Goal: Task Accomplishment & Management: Use online tool/utility

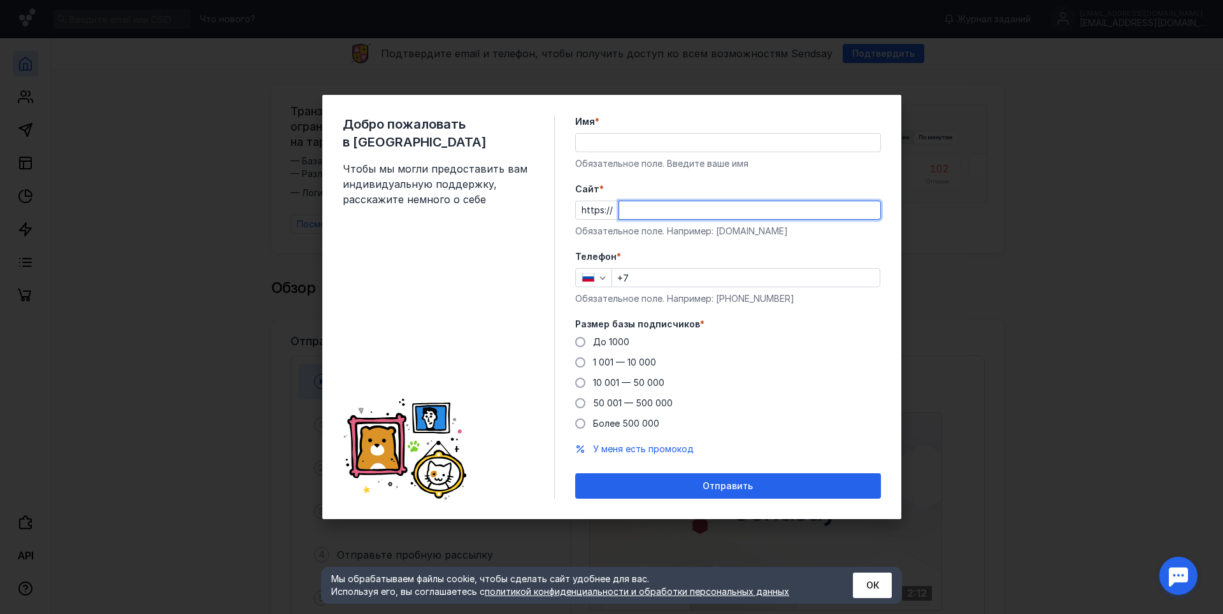
click at [686, 205] on input "Cайт *" at bounding box center [749, 210] width 261 height 18
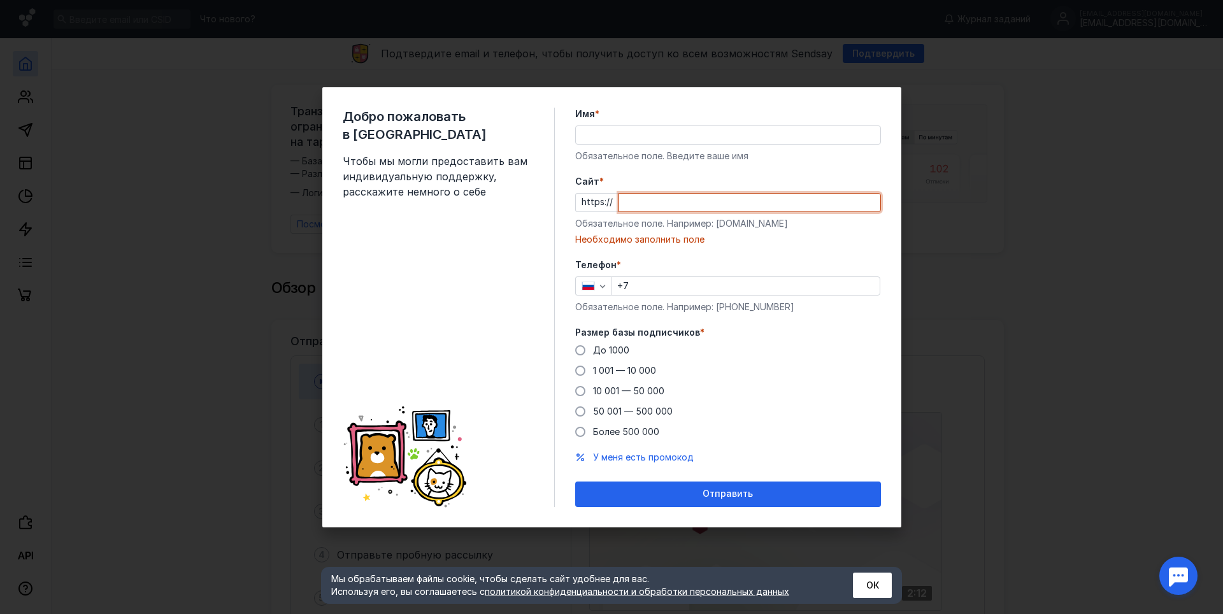
paste input "[DOMAIN_NAME][URL]"
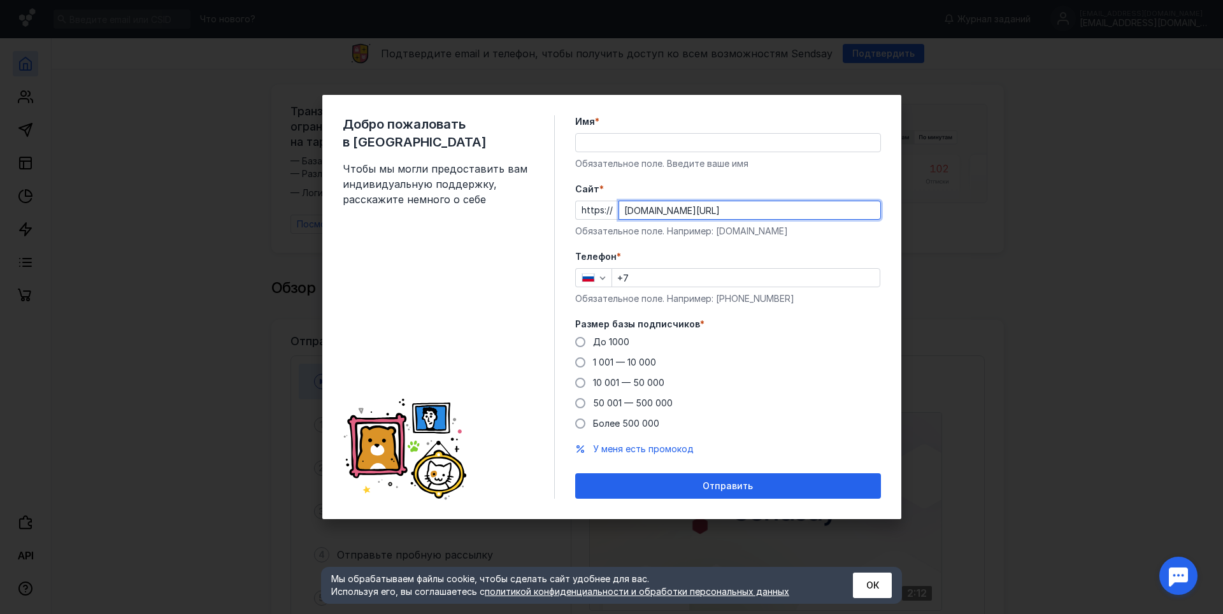
type input "[DOMAIN_NAME][URL]"
click at [730, 196] on div "Cайт * https:// [DOMAIN_NAME][URL] Обязательное поле. Например: [DOMAIN_NAME]" at bounding box center [728, 210] width 306 height 55
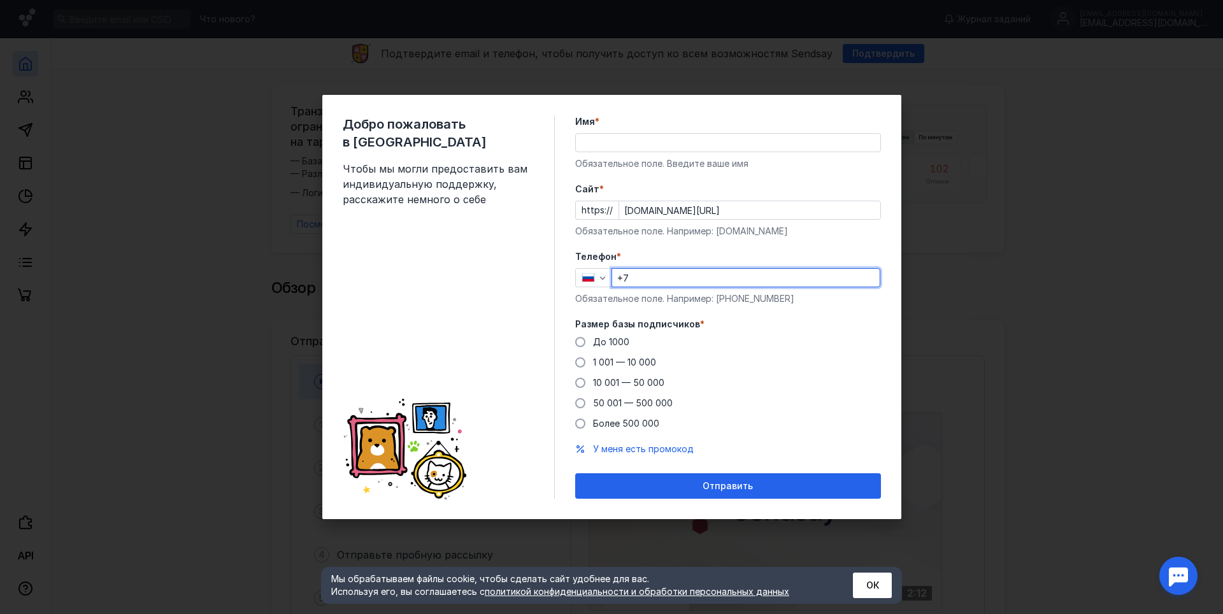
click at [644, 272] on input "+7" at bounding box center [746, 278] width 268 height 18
type input "[PHONE_NUMBER]"
click at [586, 347] on label "До 1000" at bounding box center [602, 342] width 54 height 13
click at [0, 0] on input "До 1000" at bounding box center [0, 0] width 0 height 0
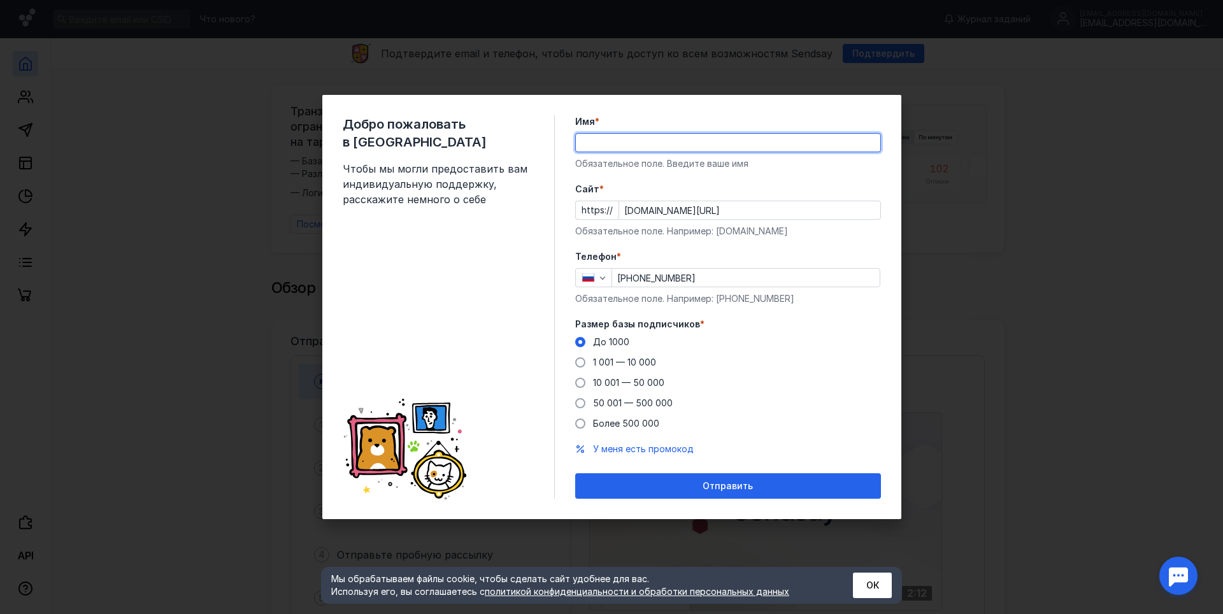
click at [612, 145] on input "Имя *" at bounding box center [728, 143] width 304 height 18
type input "[PERSON_NAME]"
click at [715, 485] on span "Отправить" at bounding box center [728, 486] width 50 height 11
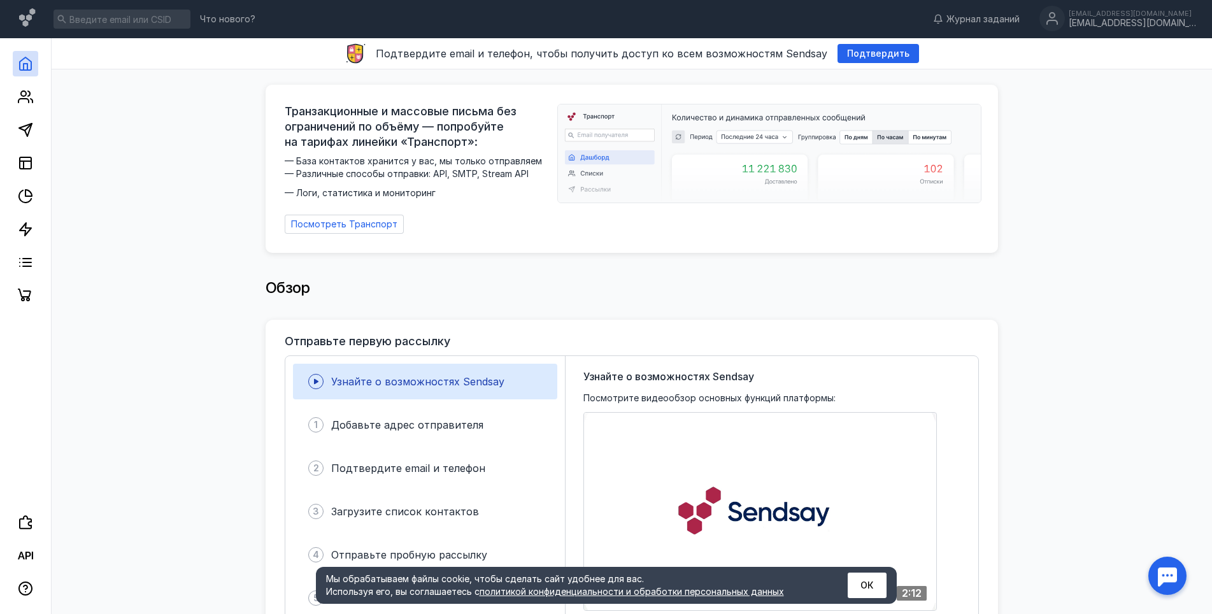
drag, startPoint x: 889, startPoint y: 52, endPoint x: 668, endPoint y: 83, distance: 223.9
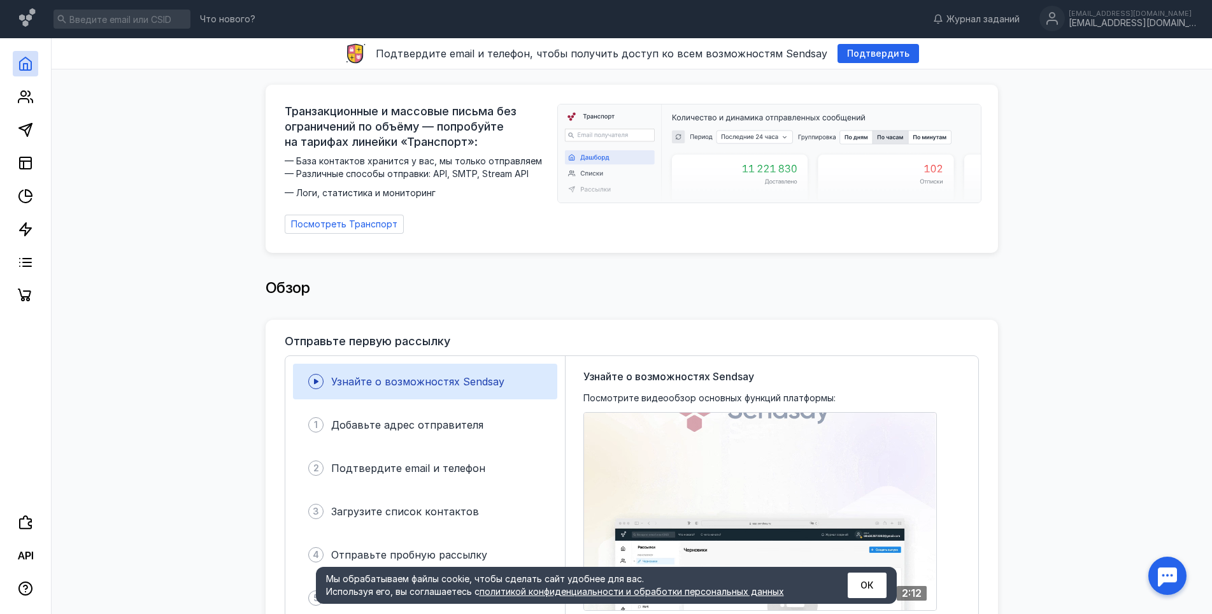
click at [668, 83] on div "Транзакционные и массовые письма без ограничений по объёму — попробуйте на тари…" at bounding box center [632, 164] width 733 height 190
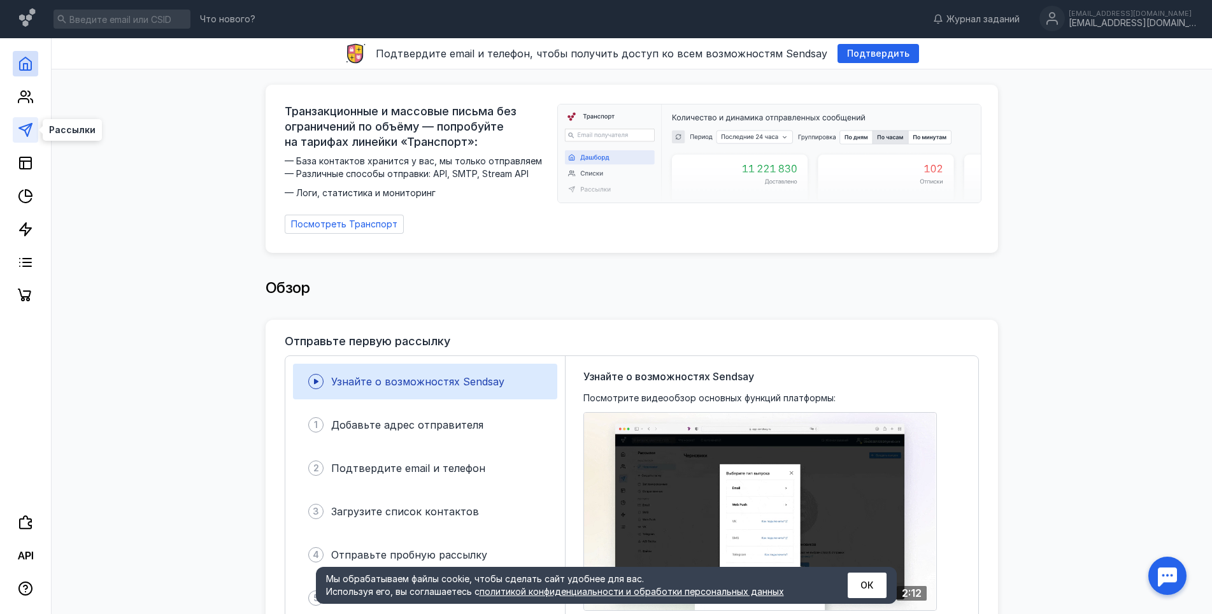
click at [29, 125] on polygon at bounding box center [25, 130] width 13 height 13
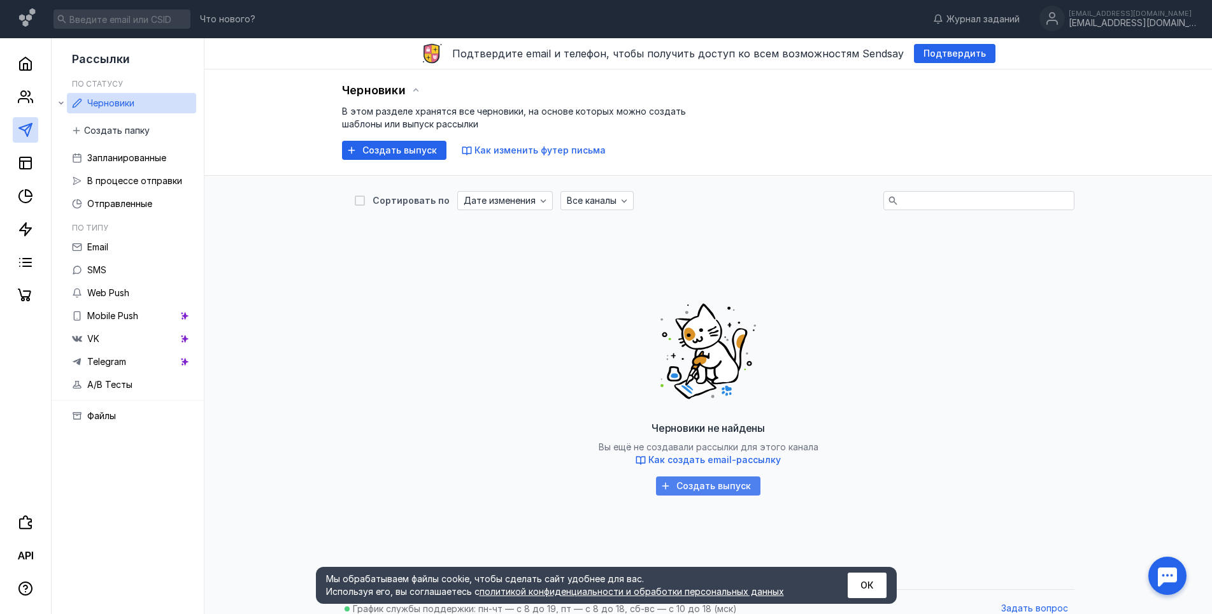
click at [708, 490] on span "Создать выпуск" at bounding box center [713, 486] width 75 height 11
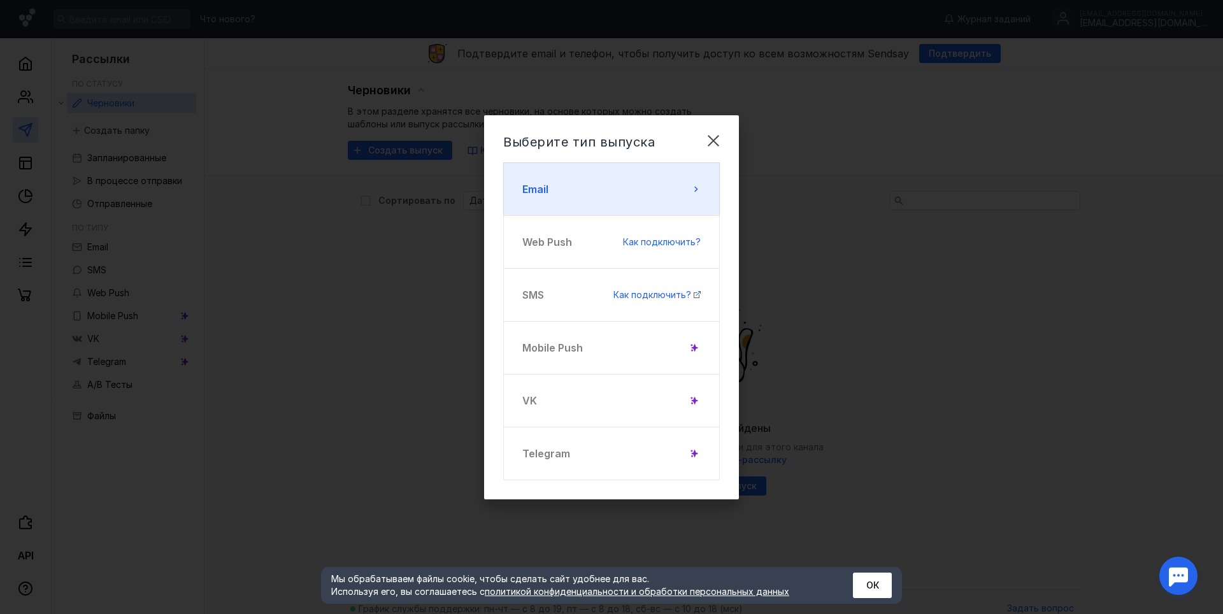
click at [633, 198] on button "Email" at bounding box center [611, 189] width 217 height 54
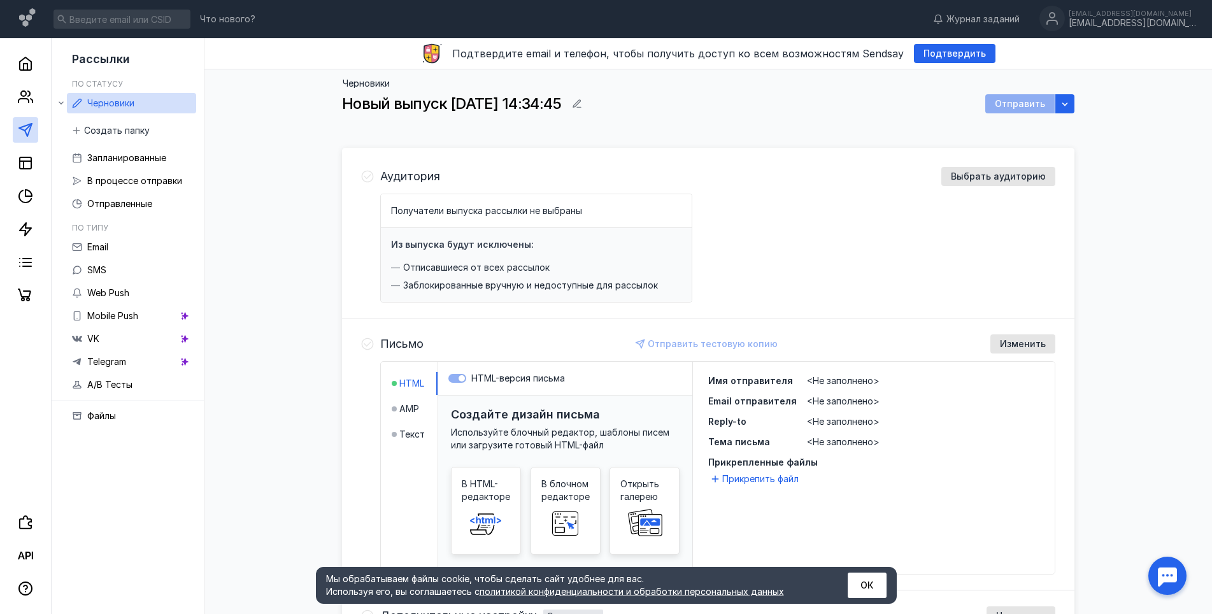
click at [1004, 189] on div "Аудитория Выбрать аудиторию Получатели выпуска рассылки не выбраны Из выпуска б…" at bounding box center [717, 235] width 675 height 136
click at [1004, 187] on div "Аудитория Выбрать аудиторию Получатели выпуска рассылки не выбраны Из выпуска б…" at bounding box center [717, 235] width 675 height 136
click at [996, 178] on span "Выбрать аудиторию" at bounding box center [998, 176] width 95 height 11
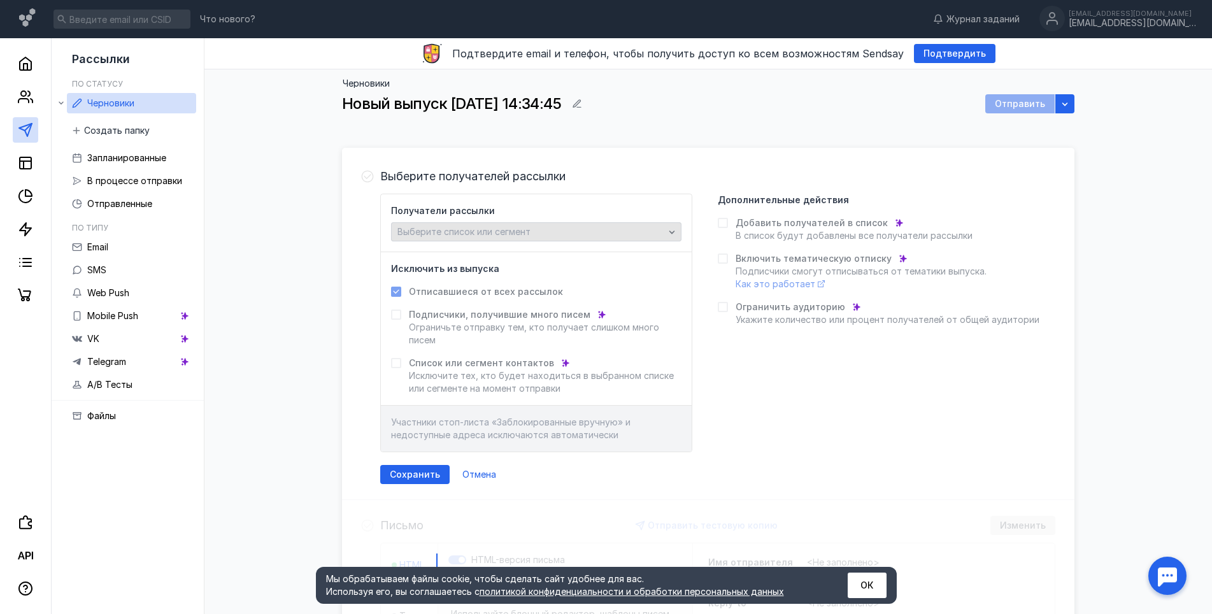
click at [531, 238] on div "Выберите список или сегмент" at bounding box center [536, 231] width 290 height 19
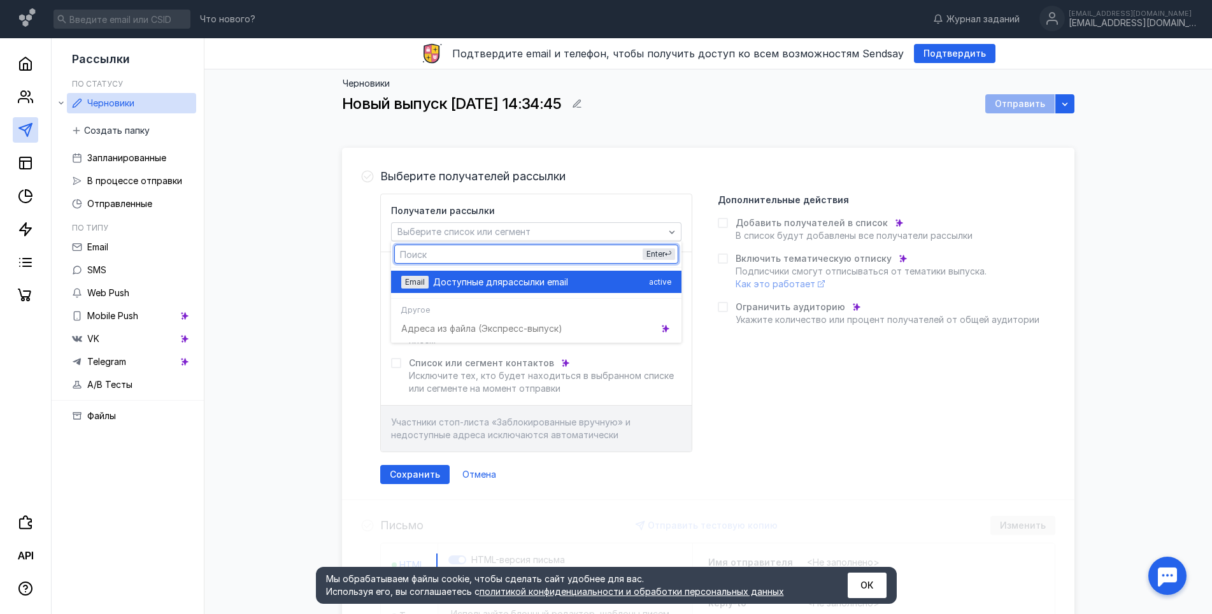
click at [522, 282] on span "рассылки email" at bounding box center [536, 282] width 66 height 13
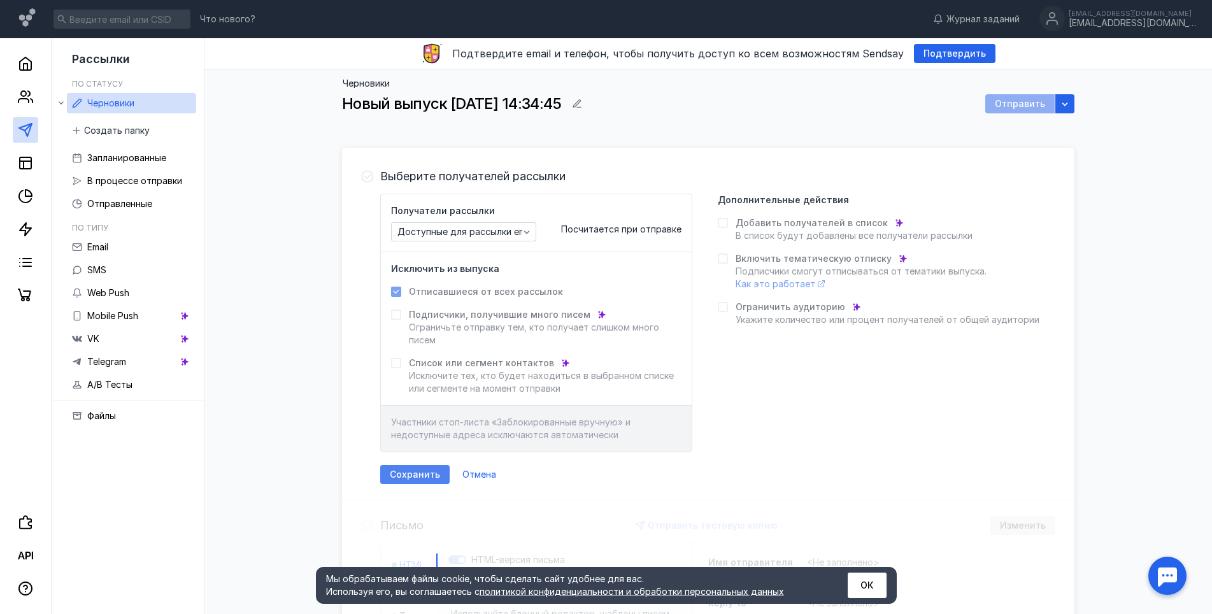
click at [419, 475] on span "Сохранить" at bounding box center [415, 474] width 50 height 11
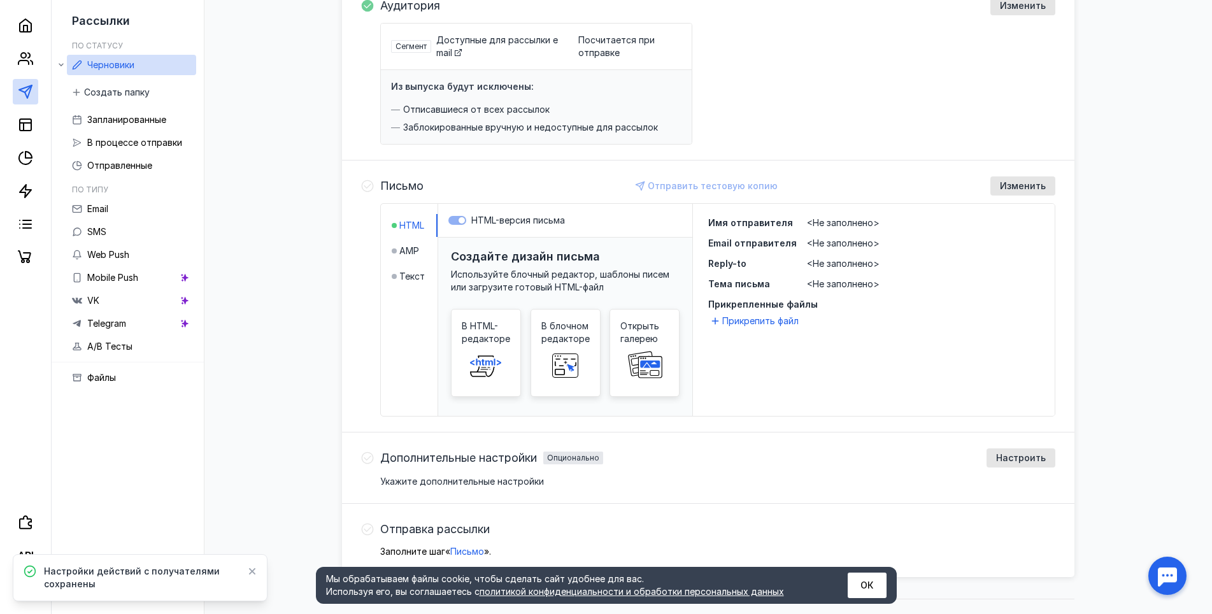
scroll to position [194, 0]
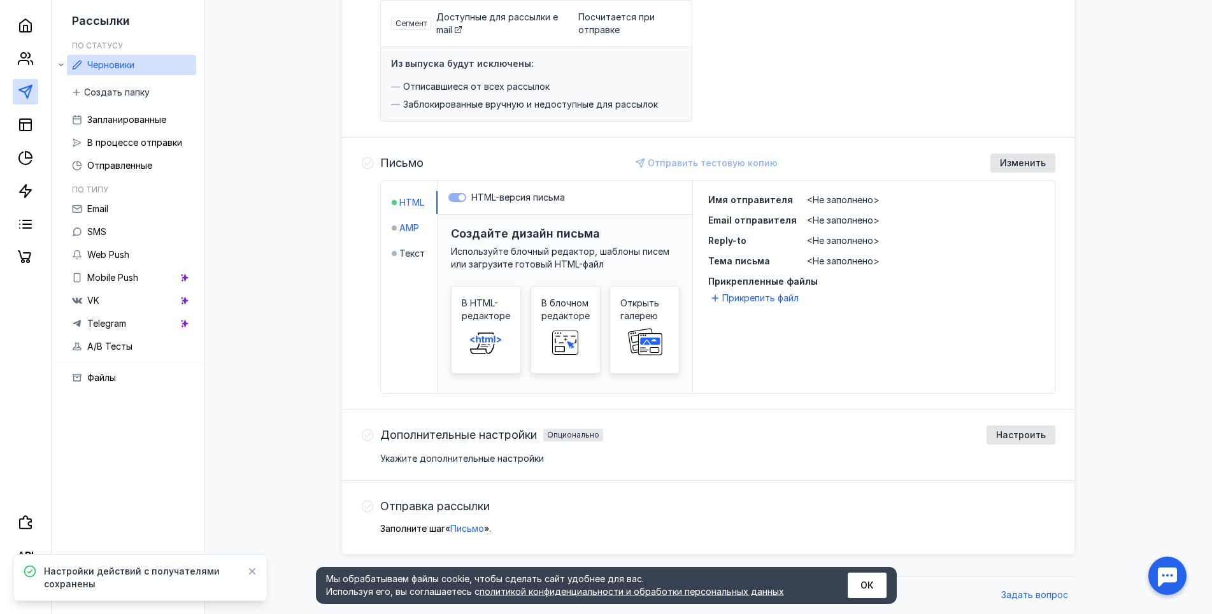
click at [415, 222] on span "AMP" at bounding box center [409, 228] width 20 height 13
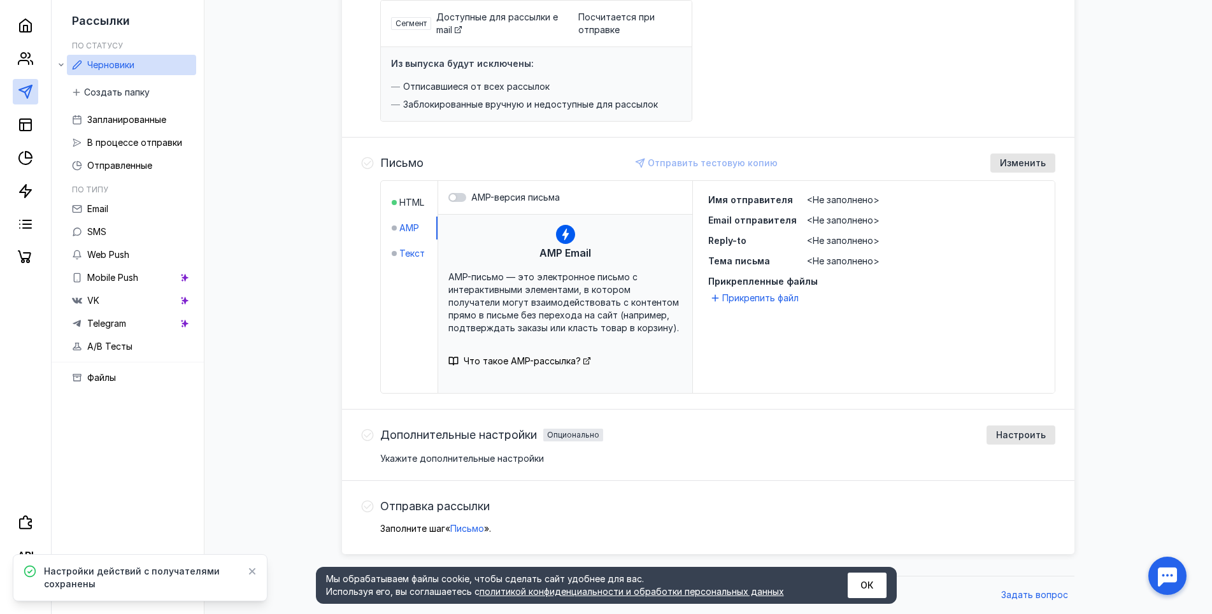
click at [411, 253] on span "Текст" at bounding box center [411, 253] width 25 height 13
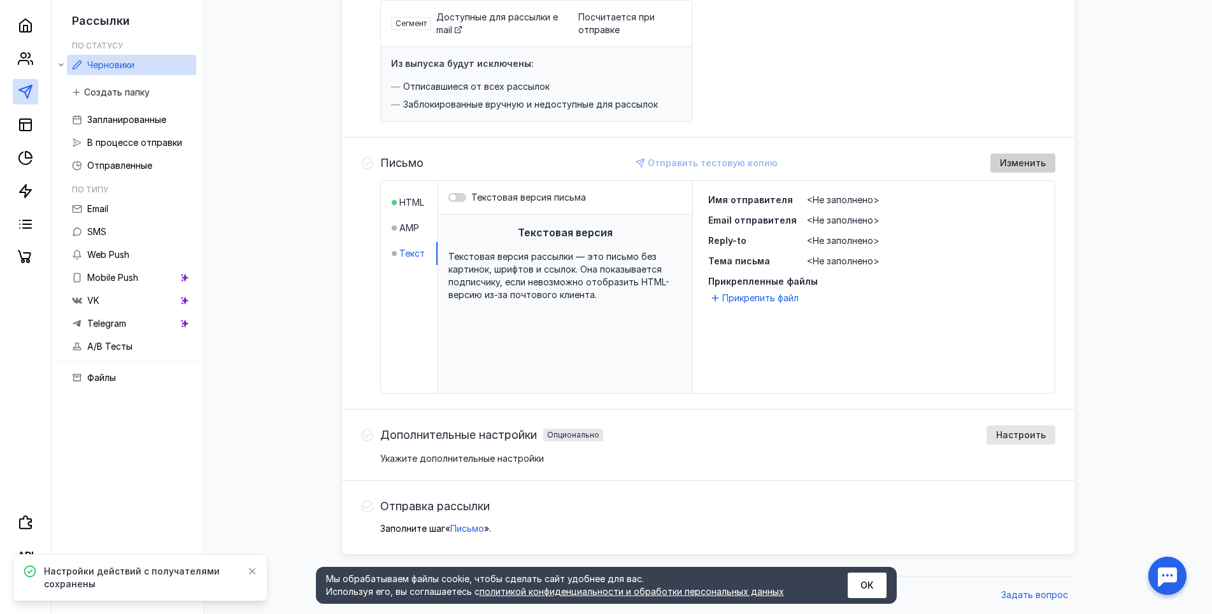
click at [1021, 170] on div "Изменить" at bounding box center [1022, 163] width 65 height 19
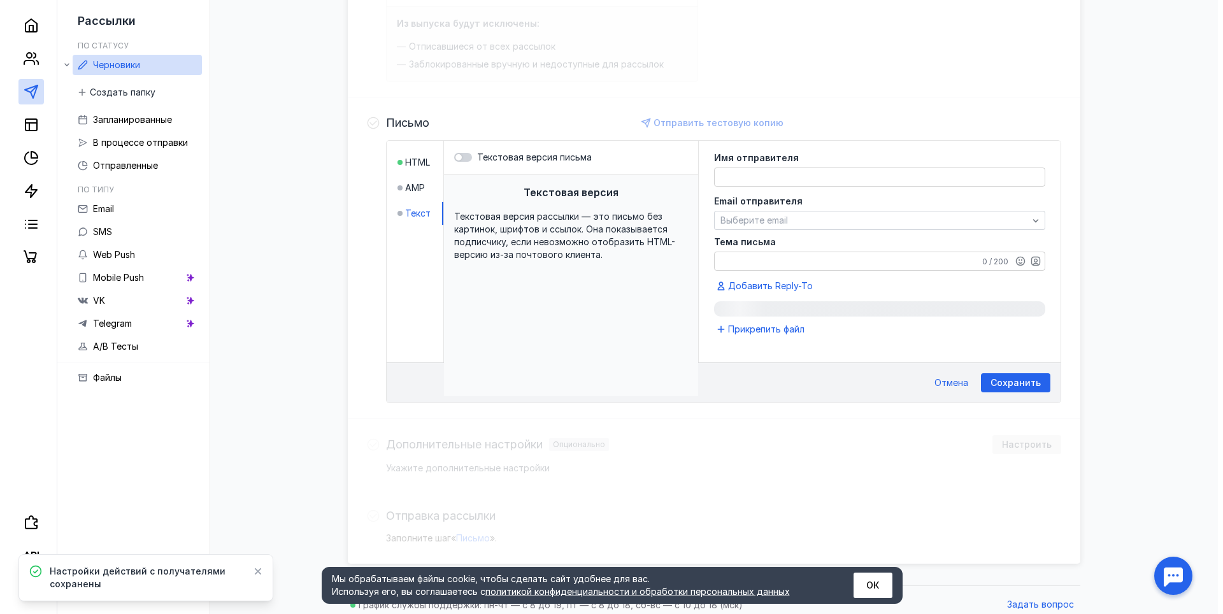
scroll to position [243, 0]
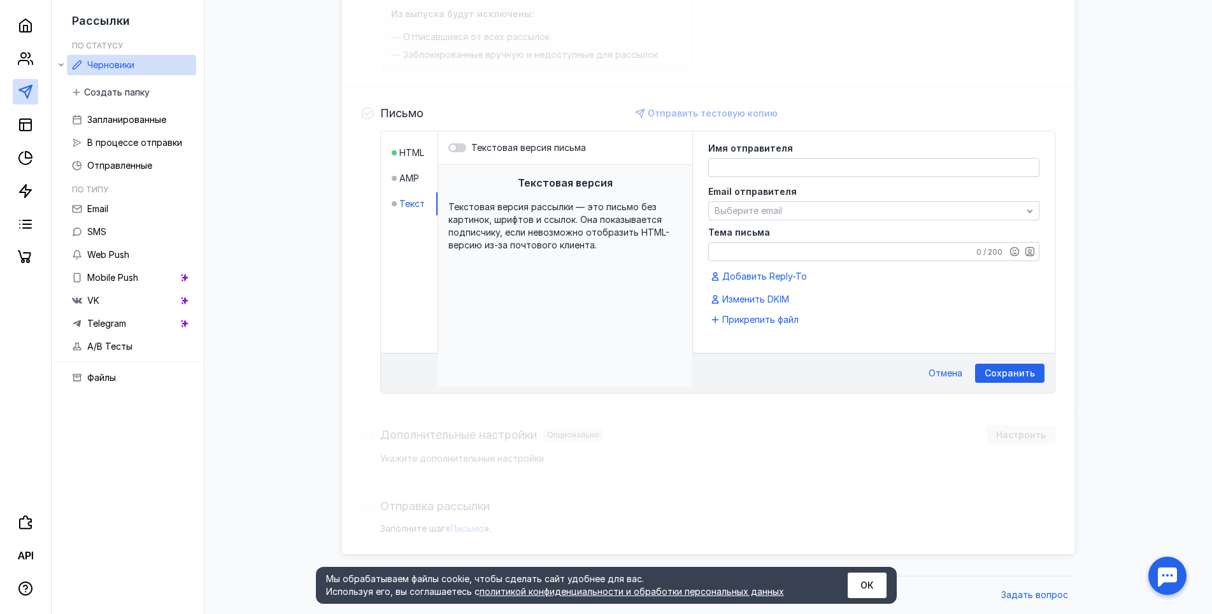
click at [417, 197] on li "Текст" at bounding box center [415, 203] width 46 height 23
click at [806, 175] on textarea at bounding box center [874, 168] width 330 height 18
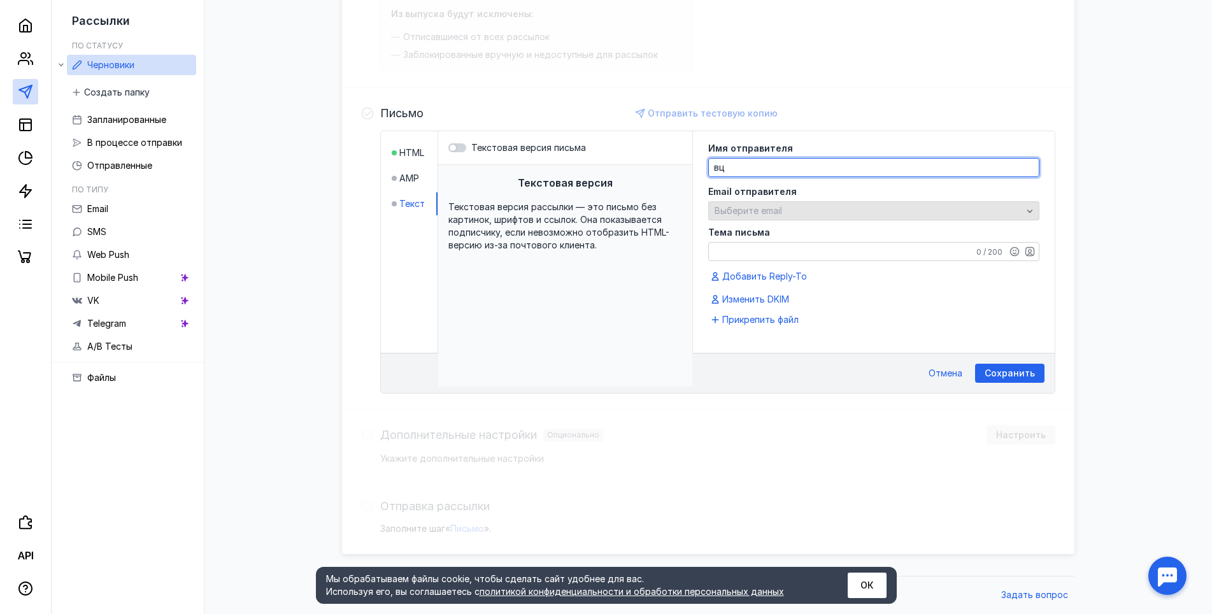
type textarea "в"
type textarea "[PERSON_NAME]"
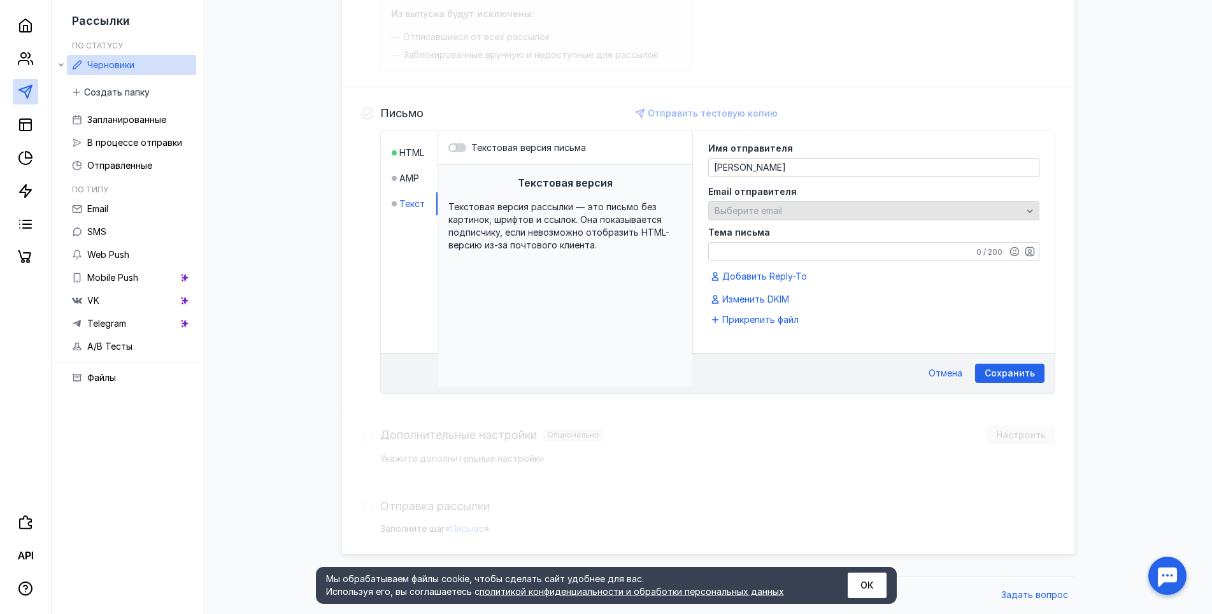
click at [738, 207] on span "Выберите email" at bounding box center [749, 210] width 68 height 11
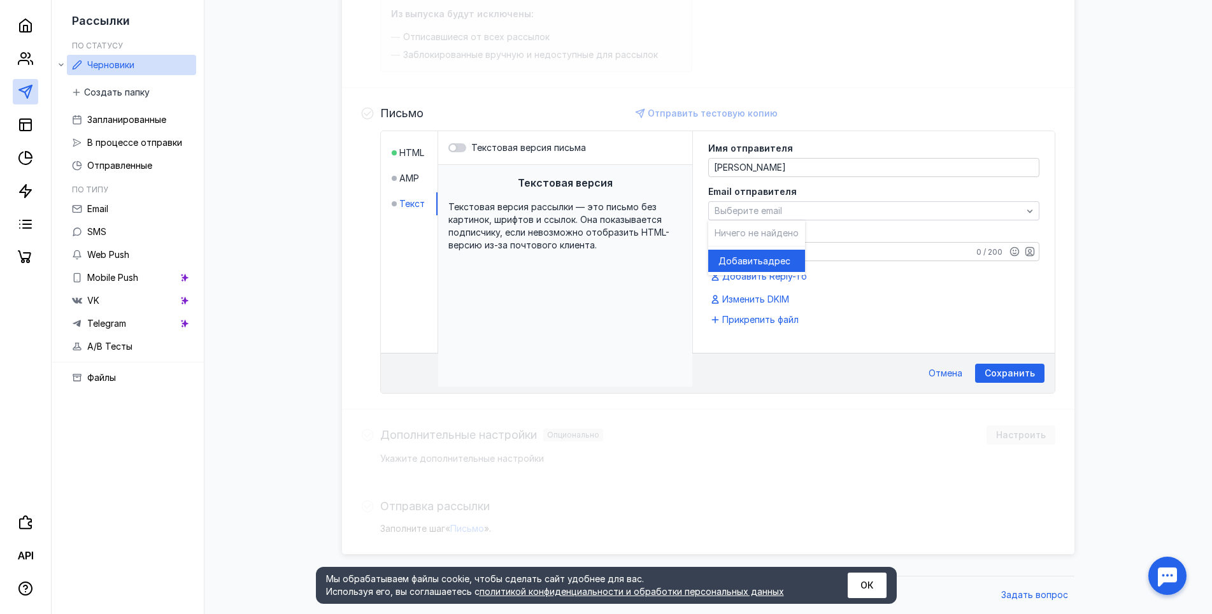
click at [745, 255] on span "Добавить" at bounding box center [741, 261] width 45 height 13
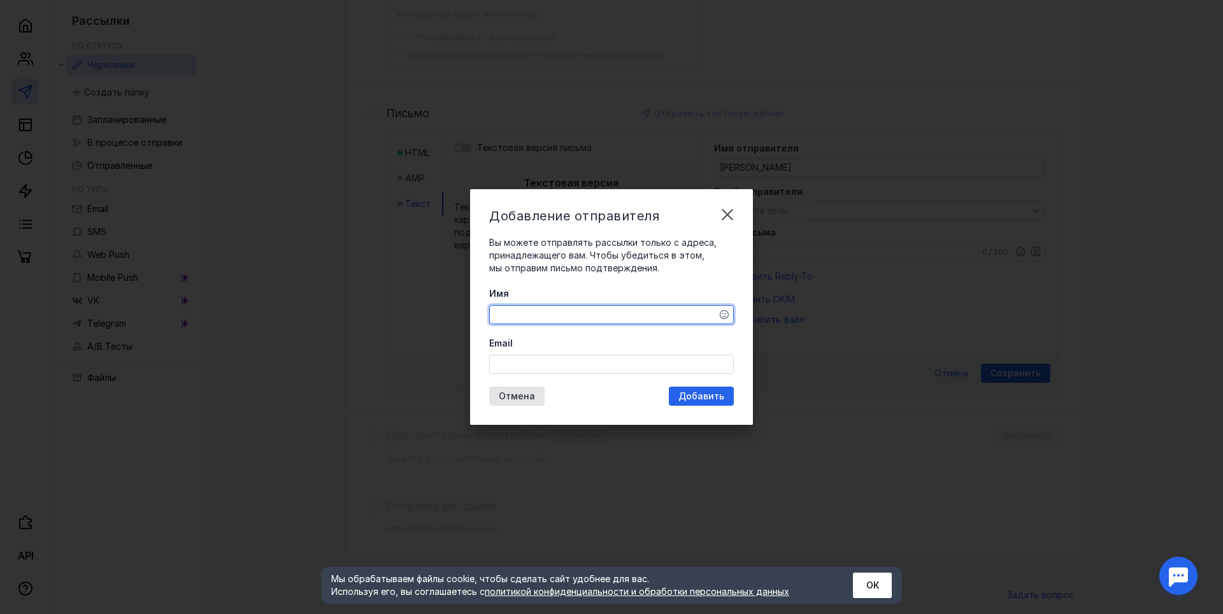
click at [598, 308] on textarea "Имя" at bounding box center [611, 315] width 243 height 18
click at [626, 356] on div "Email" at bounding box center [611, 355] width 245 height 37
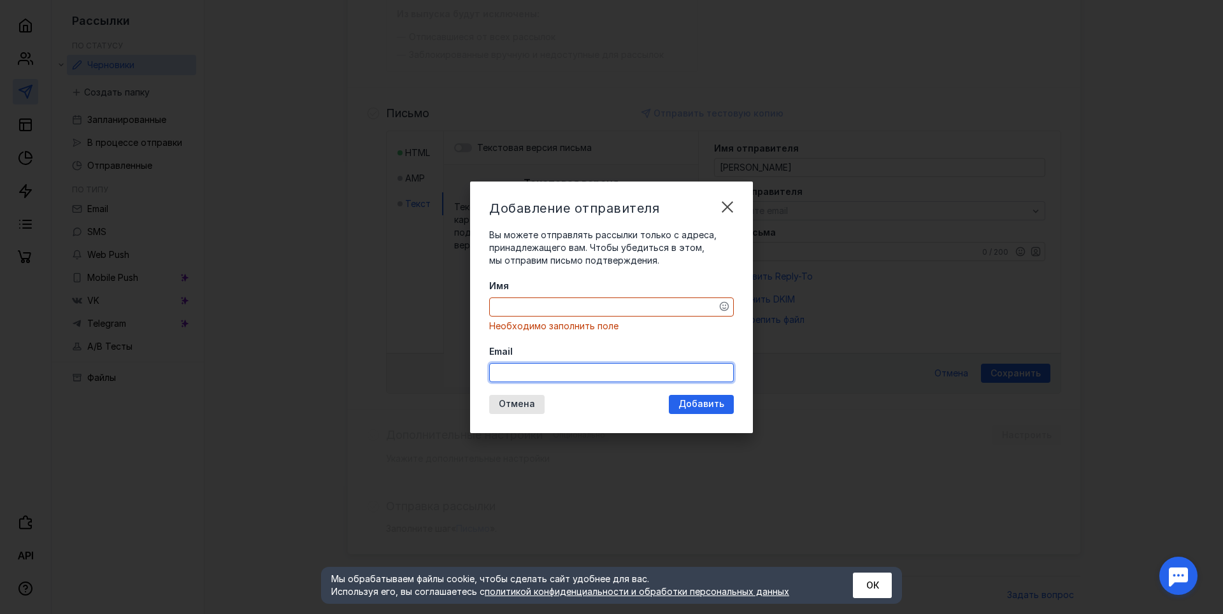
type input "[EMAIL_ADDRESS][DOMAIN_NAME]"
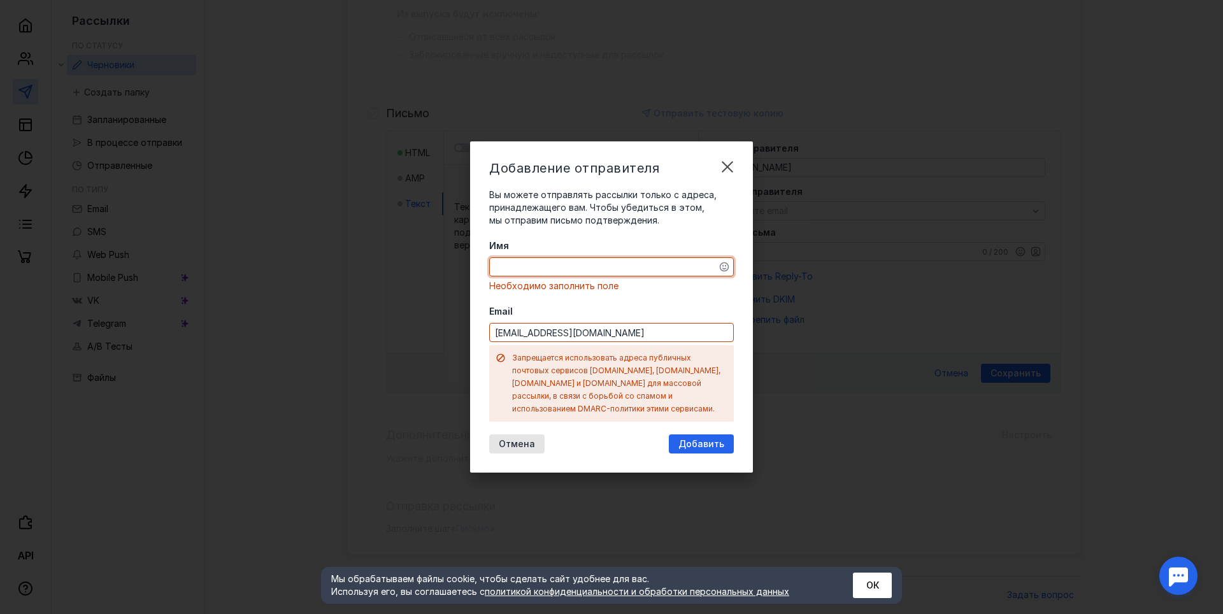
click at [574, 305] on div "Имя Необходимо заполнить поле Email [EMAIL_ADDRESS][DOMAIN_NAME] Запрещается ис…" at bounding box center [611, 331] width 245 height 182
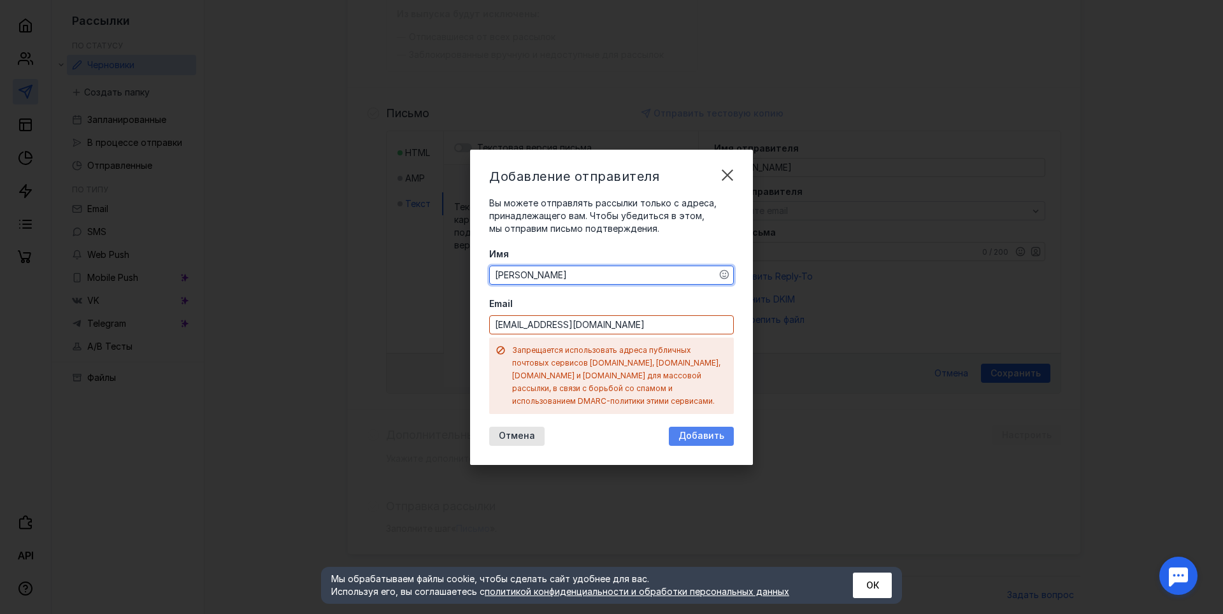
type textarea "[PERSON_NAME]"
click at [690, 434] on span "Добавить" at bounding box center [701, 436] width 46 height 11
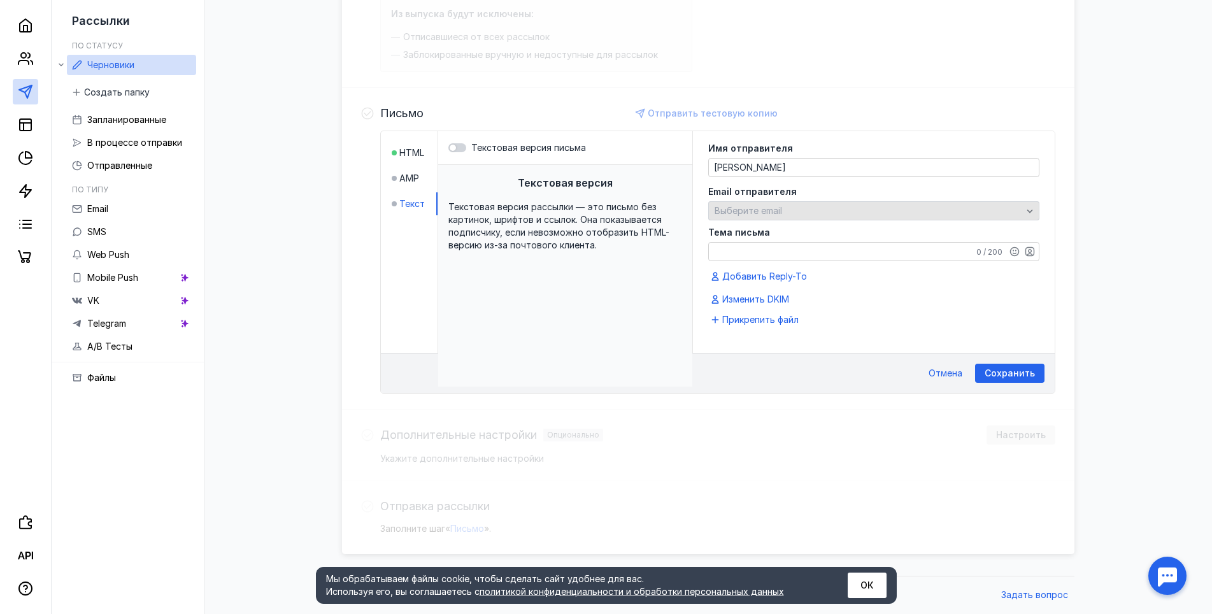
click at [783, 217] on div "Выберите email" at bounding box center [873, 210] width 331 height 19
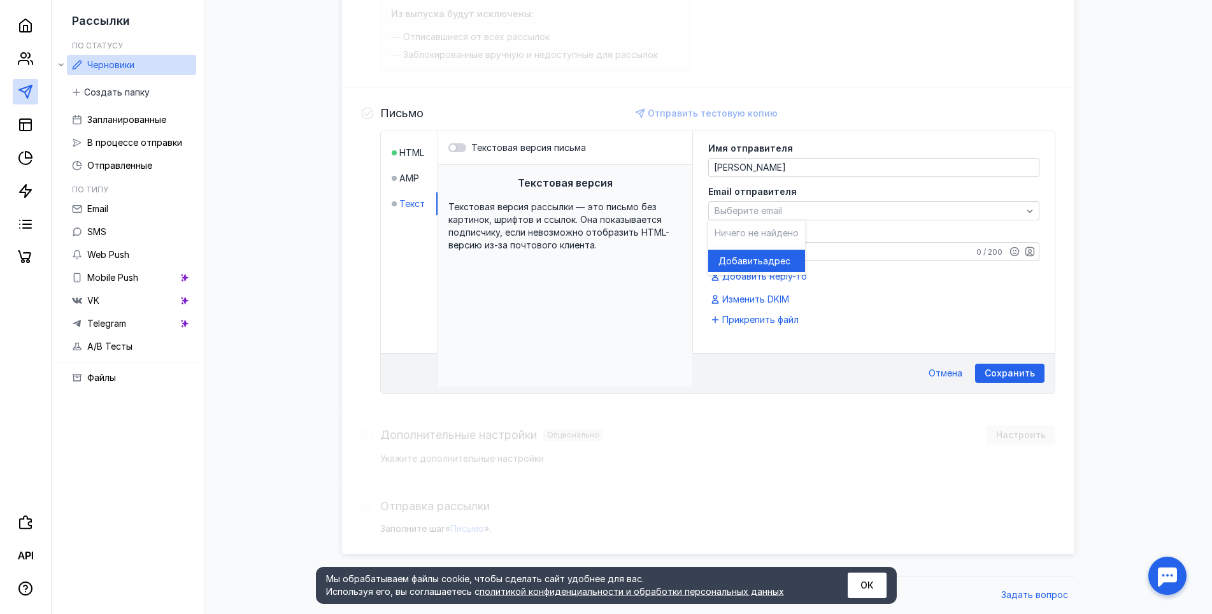
click at [796, 257] on button "Добавить адрес" at bounding box center [756, 261] width 97 height 22
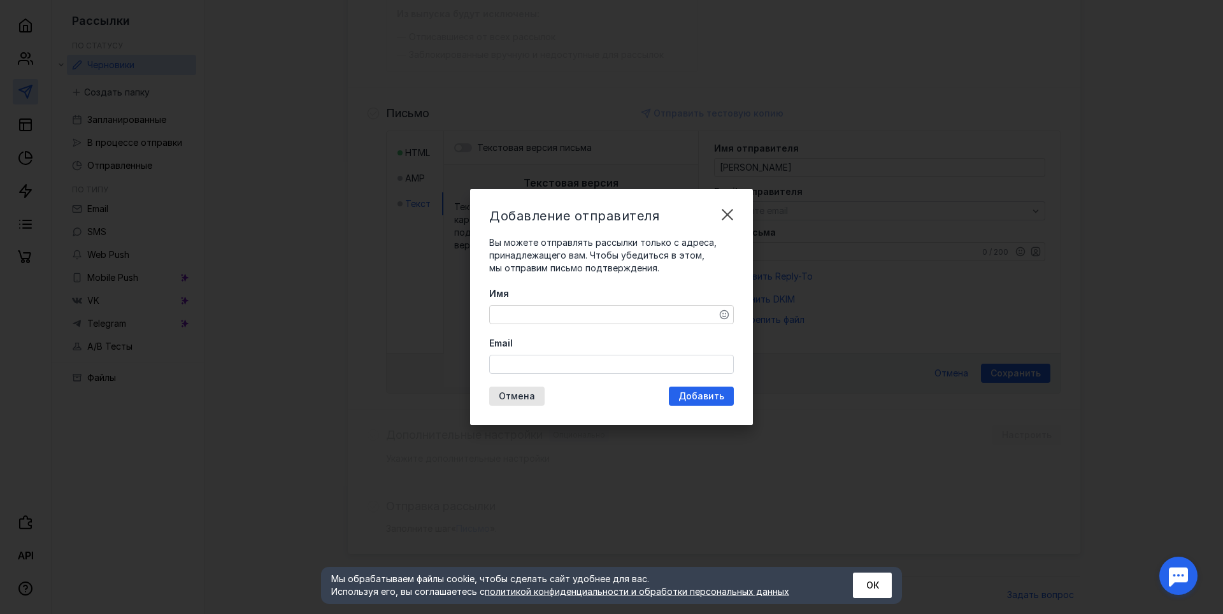
click at [561, 365] on input "Email" at bounding box center [611, 364] width 243 height 18
type input "[EMAIL_ADDRESS][DOMAIN_NAME]"
click at [594, 334] on div "Имя Email [EMAIL_ADDRESS][DOMAIN_NAME]" at bounding box center [611, 330] width 245 height 87
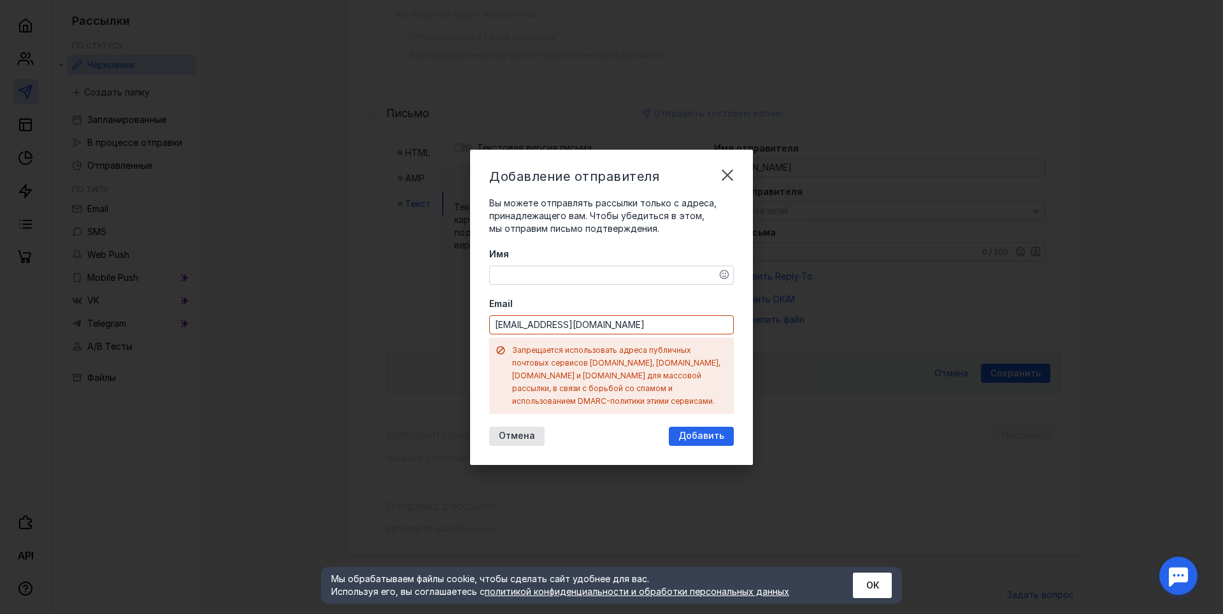
click at [627, 333] on input "[EMAIL_ADDRESS][DOMAIN_NAME]" at bounding box center [611, 325] width 243 height 18
click at [848, 327] on div "Добавление отправителя Вы можете отправлять рассылки только с адреса, принадлеж…" at bounding box center [611, 307] width 1223 height 614
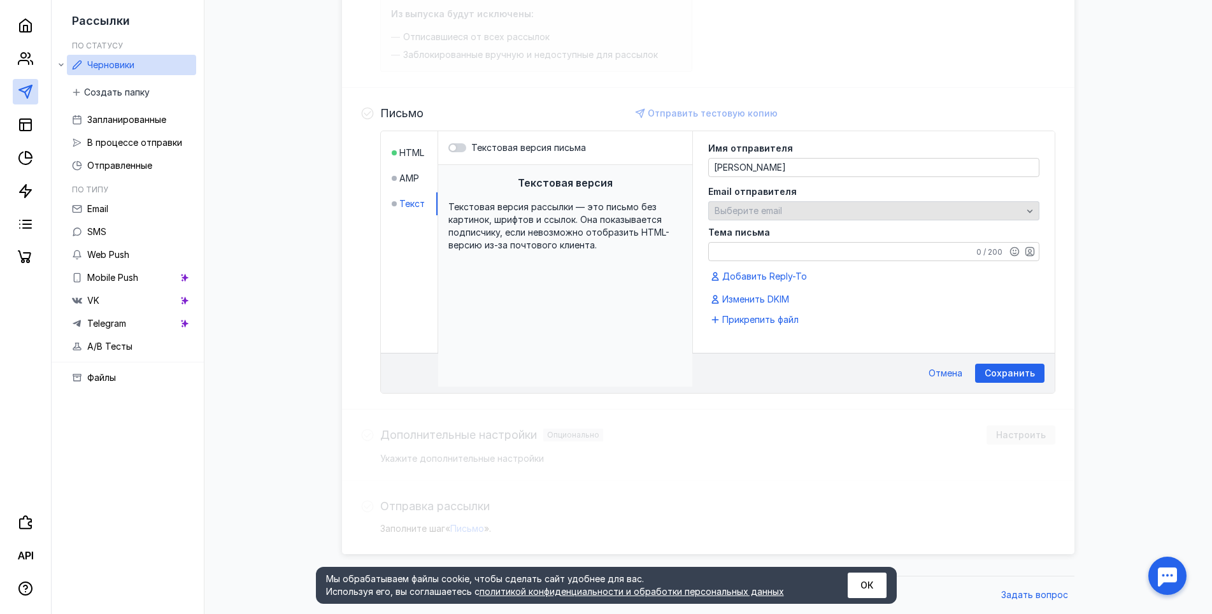
click at [908, 217] on div "Выберите email" at bounding box center [873, 210] width 331 height 19
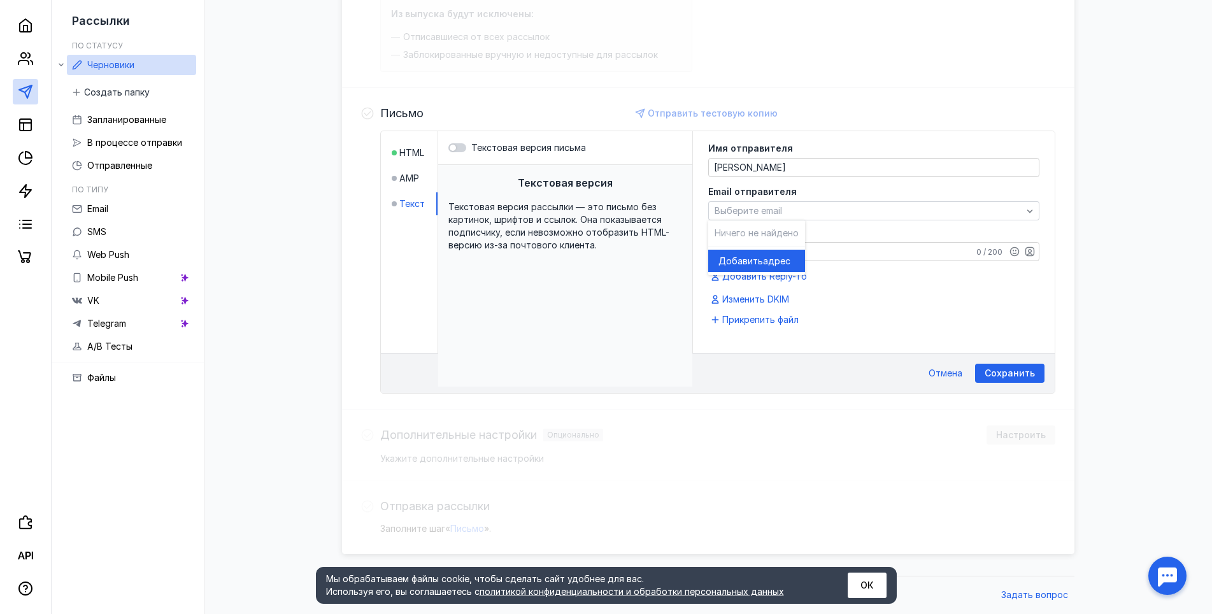
click at [784, 259] on span "адрес" at bounding box center [776, 261] width 27 height 13
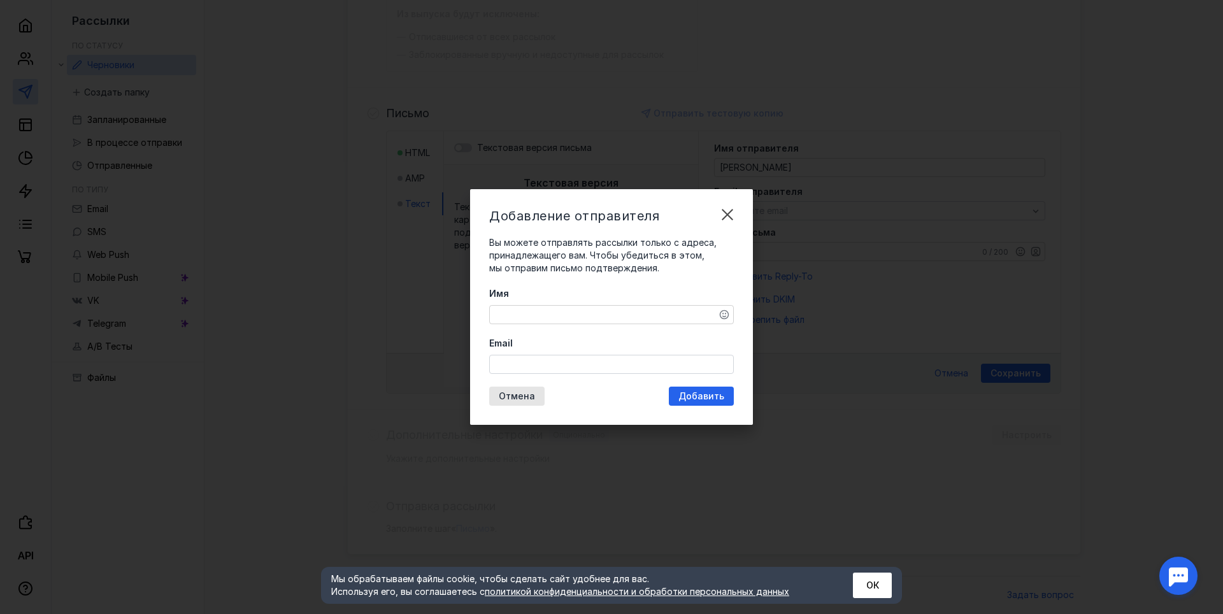
click at [555, 372] on input "Email" at bounding box center [611, 364] width 243 height 18
type input "[EMAIL_ADDRESS][DOMAIN_NAME]"
click at [611, 327] on div "Имя Email [EMAIL_ADDRESS][DOMAIN_NAME]" at bounding box center [611, 330] width 245 height 87
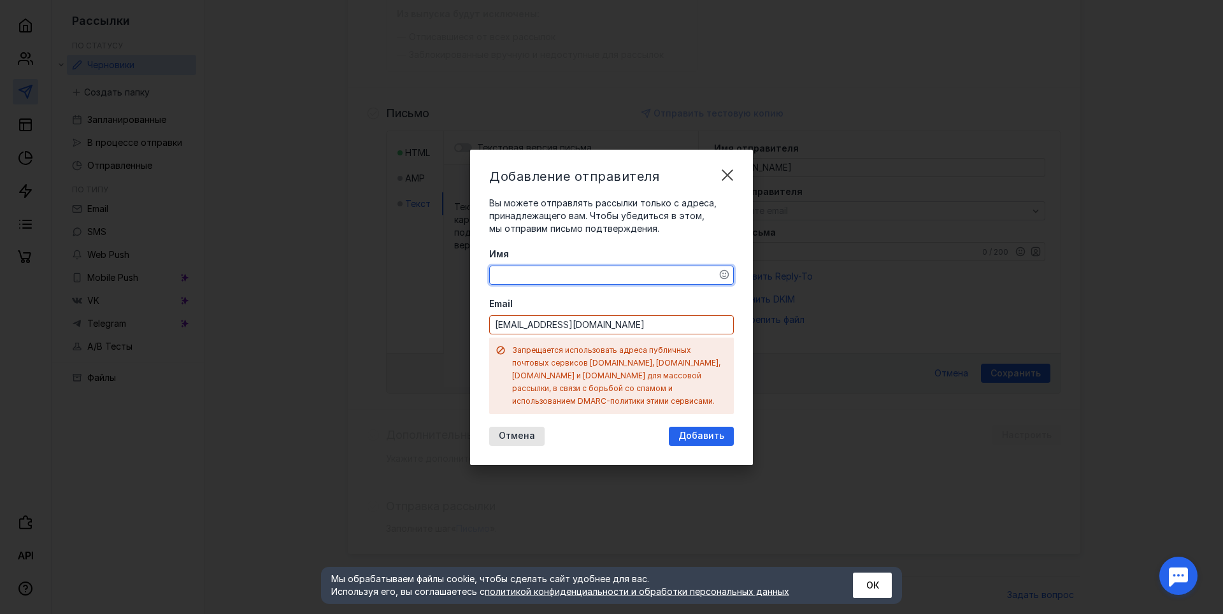
click at [608, 278] on textarea "Имя" at bounding box center [611, 275] width 243 height 18
type textarea "[PERSON_NAME]"
click at [697, 310] on label "Email" at bounding box center [611, 303] width 245 height 13
click at [697, 316] on input "[EMAIL_ADDRESS][DOMAIN_NAME]" at bounding box center [611, 325] width 243 height 18
